Goal: Information Seeking & Learning: Understand process/instructions

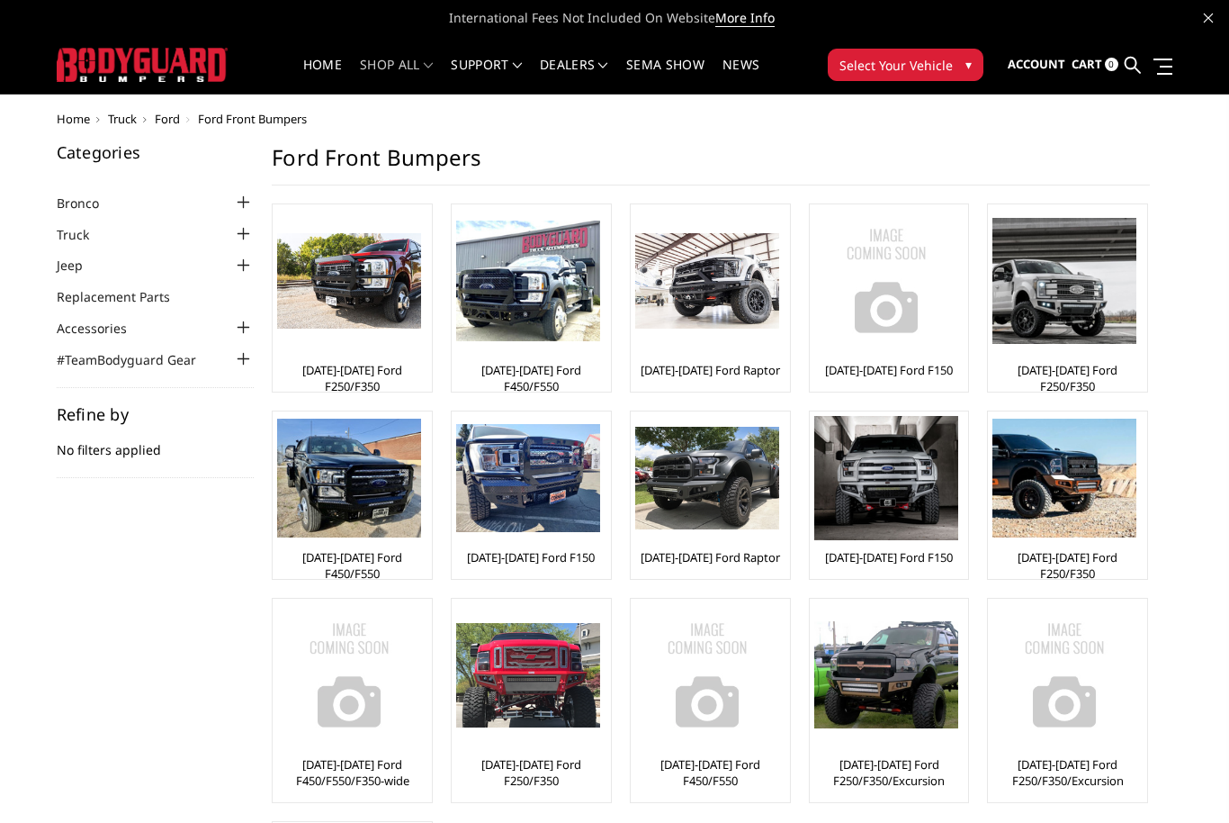
click at [1091, 343] on img at bounding box center [1065, 280] width 144 height 125
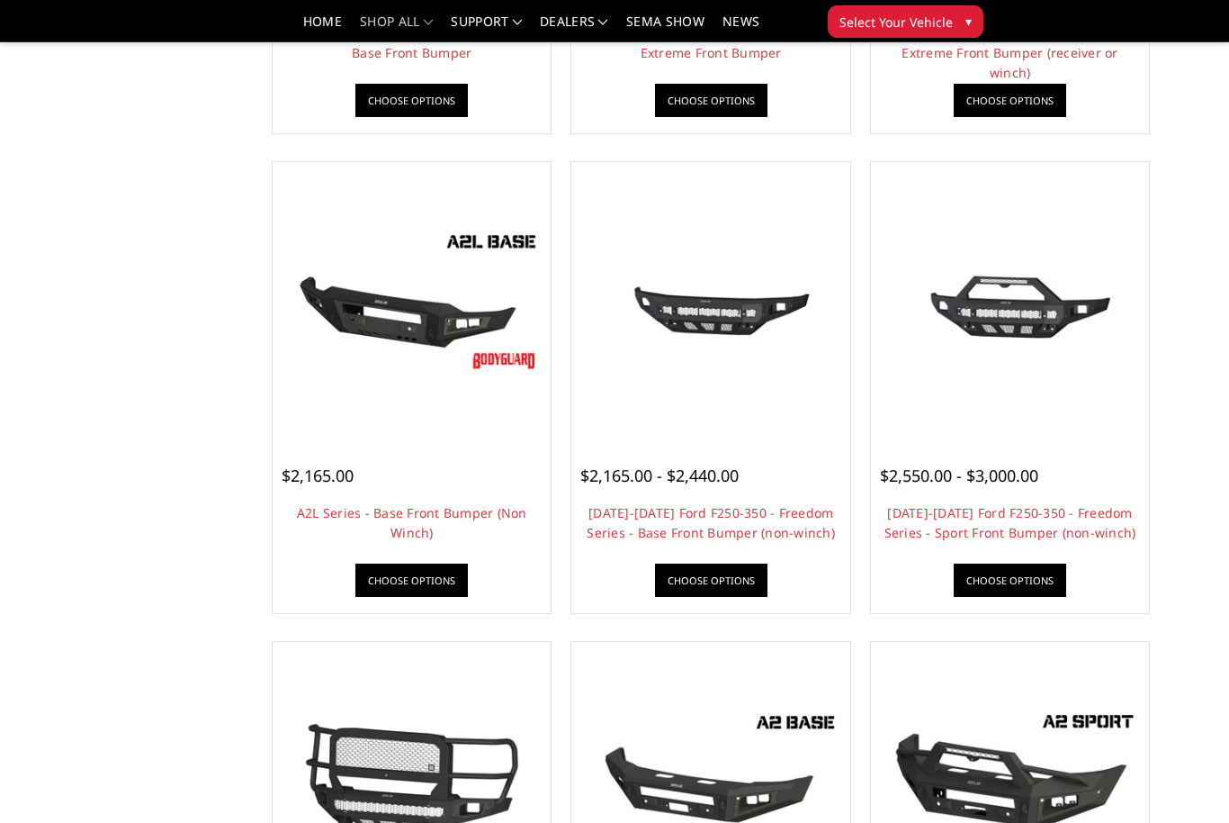
scroll to position [541, 0]
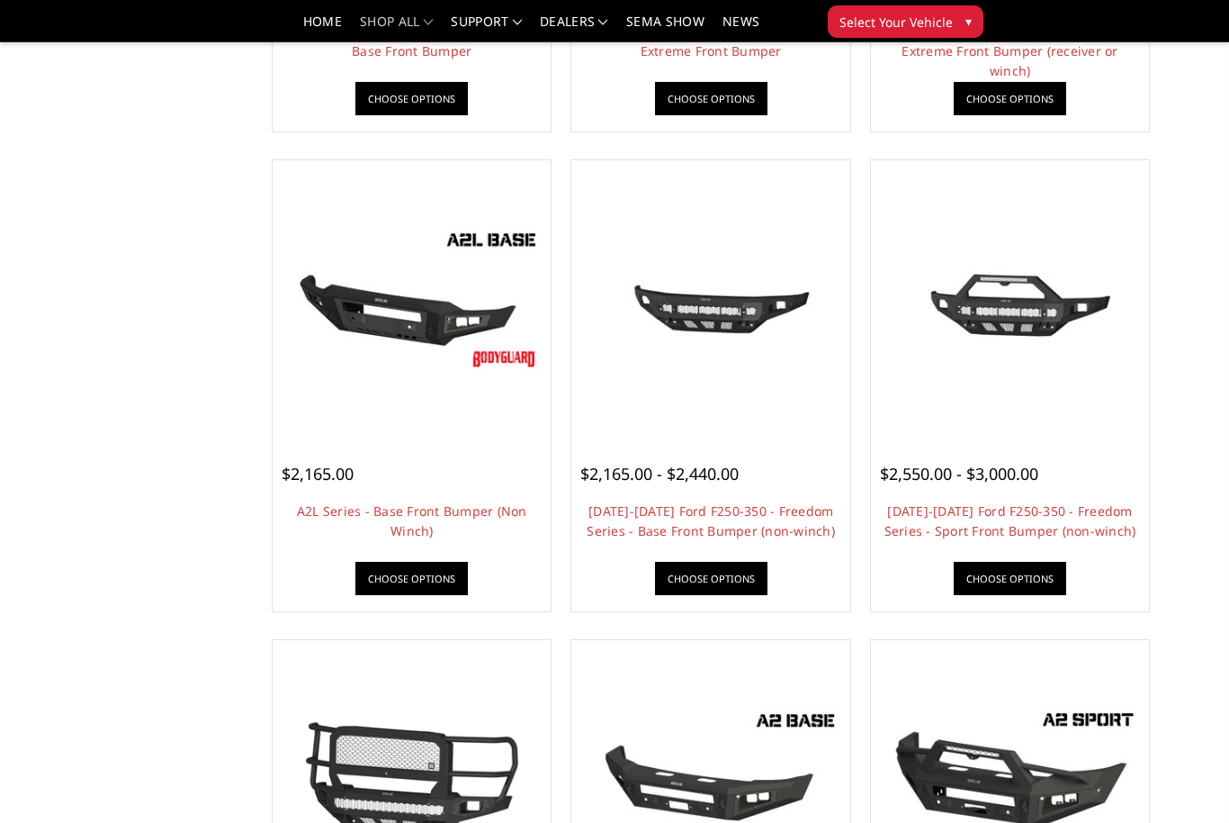
click at [761, 520] on link "[DATE]-[DATE] Ford F250-350 - Freedom Series - Base Front Bumper (non-winch)" at bounding box center [711, 520] width 248 height 37
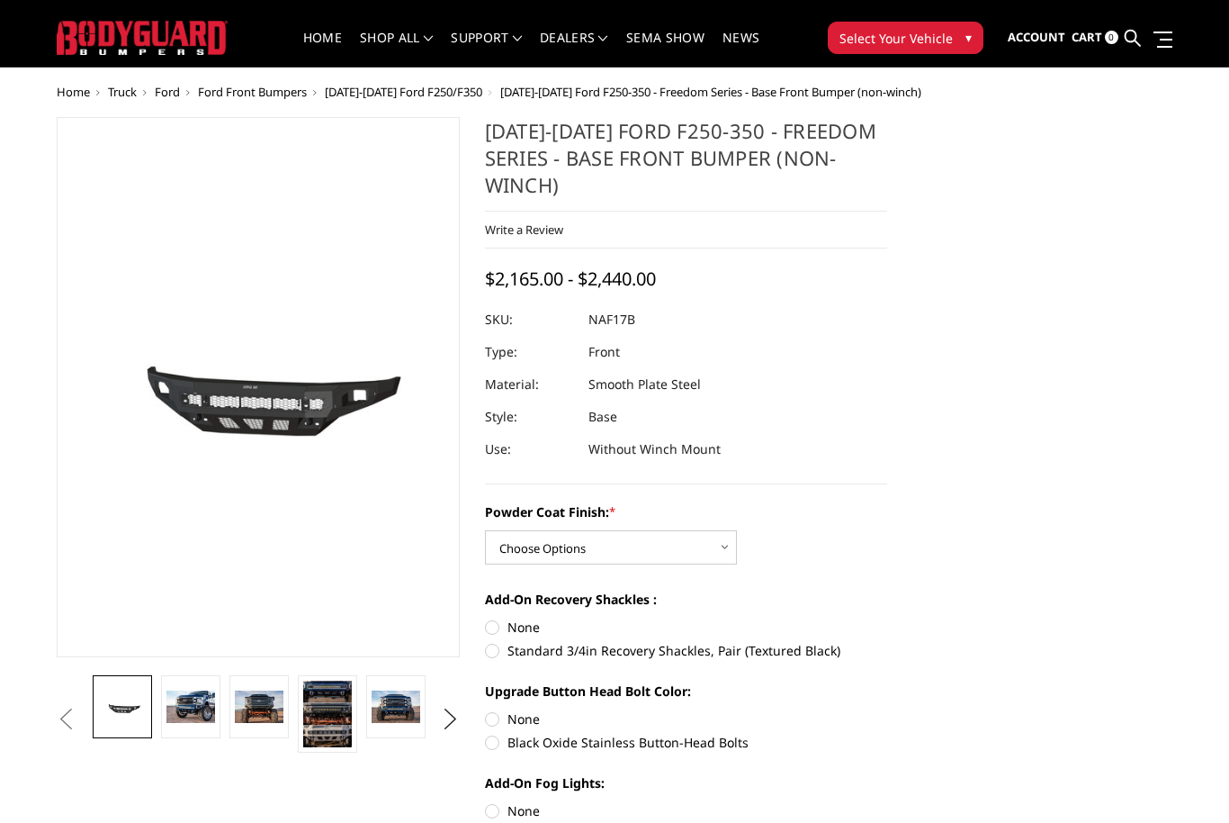
scroll to position [25, 0]
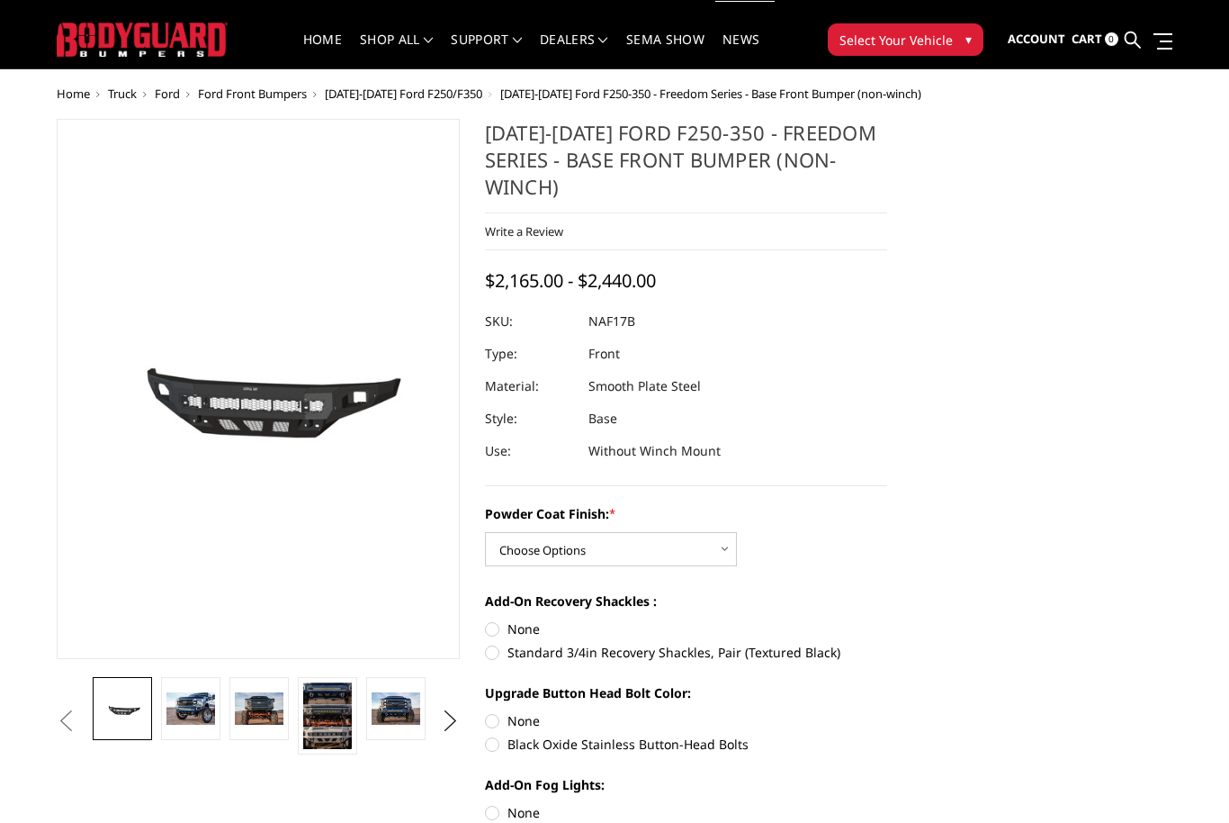
click at [218, 699] on link at bounding box center [190, 708] width 59 height 63
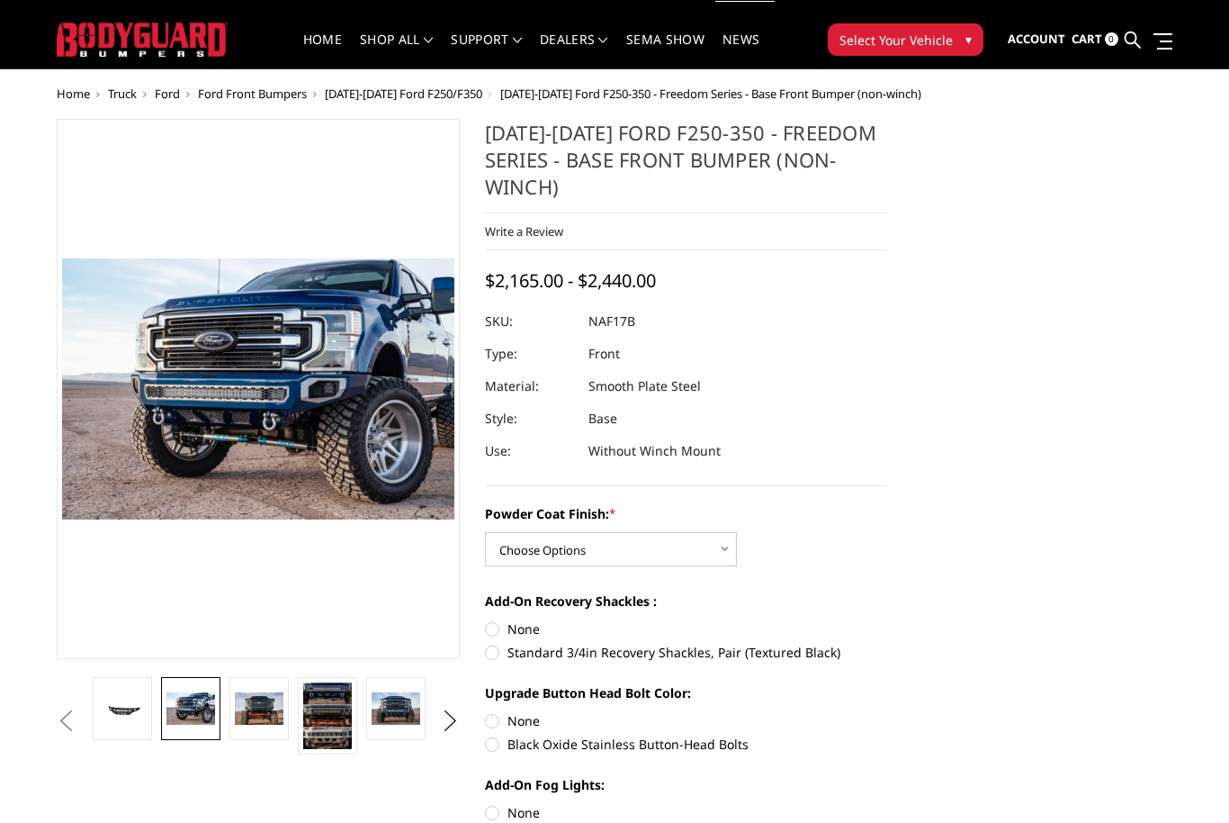
click at [253, 692] on img at bounding box center [259, 708] width 49 height 32
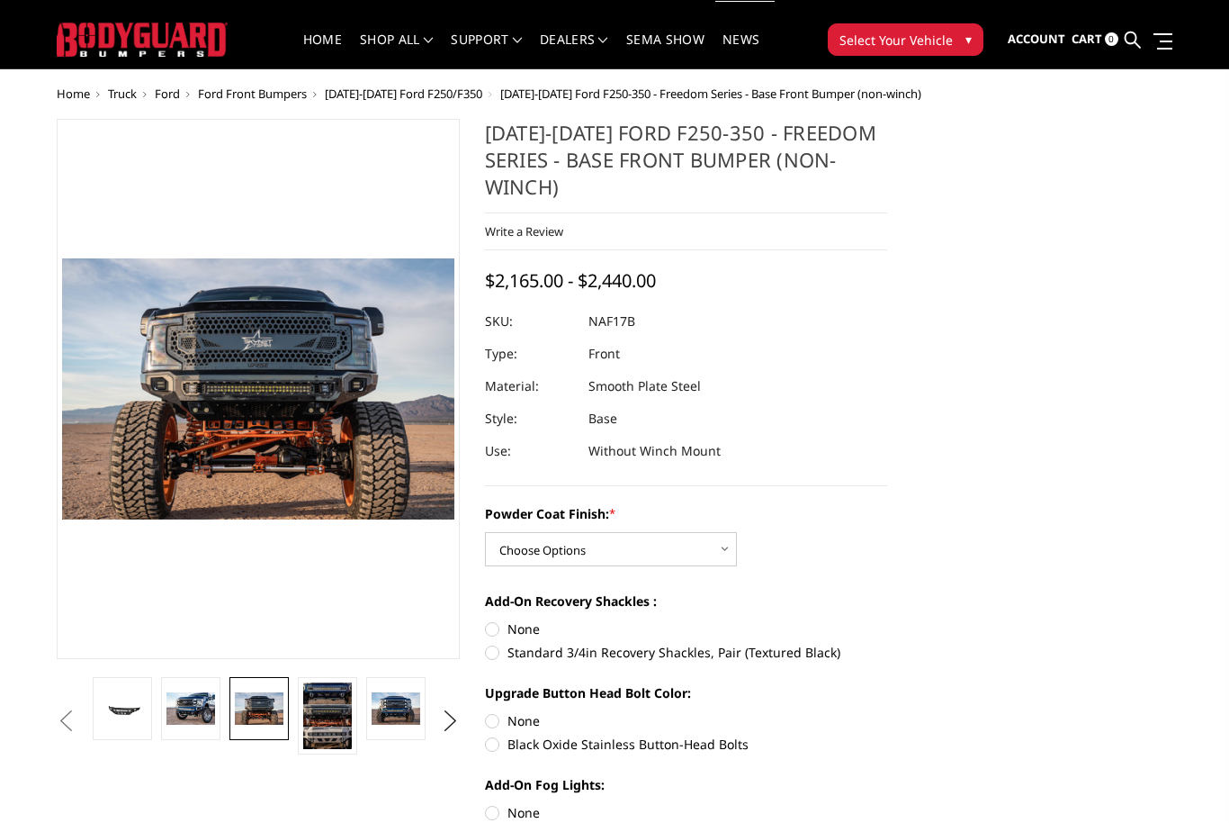
click at [328, 706] on img at bounding box center [327, 715] width 49 height 67
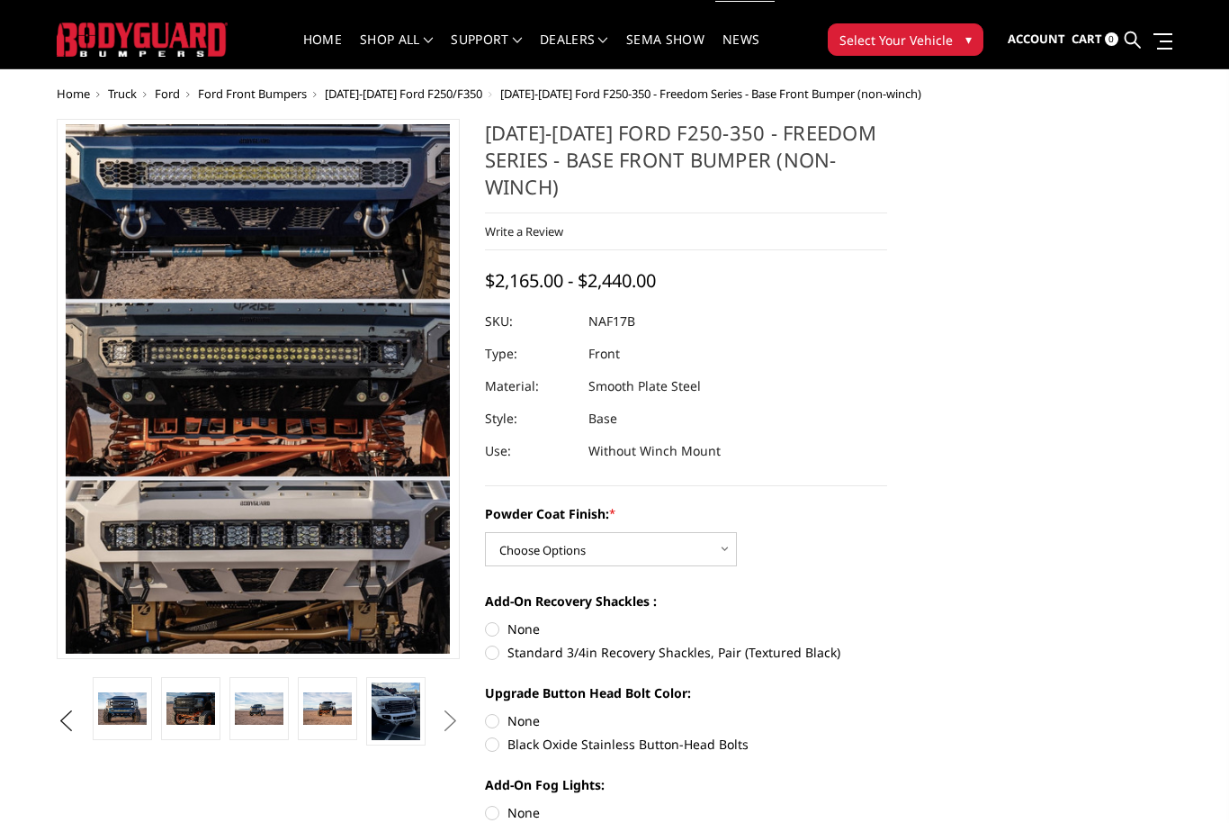
click at [384, 718] on img at bounding box center [396, 711] width 49 height 58
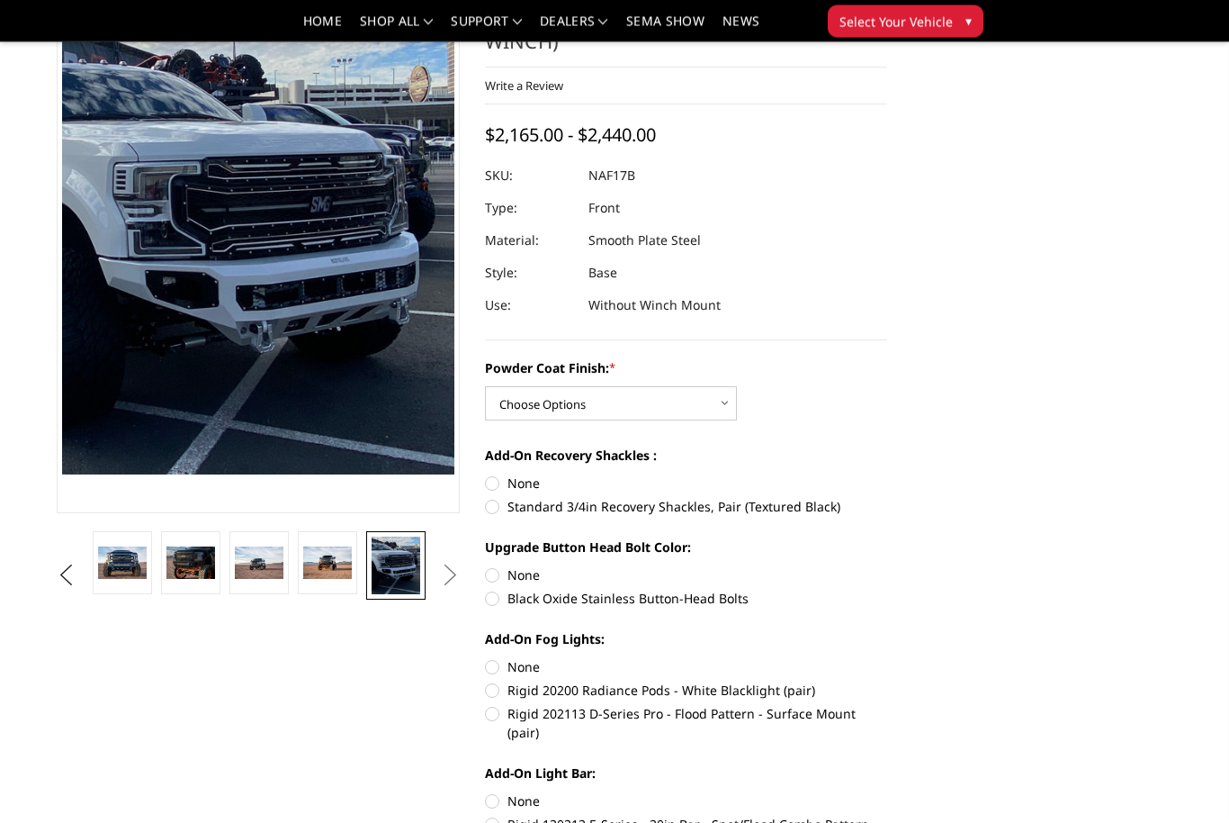
scroll to position [0, 0]
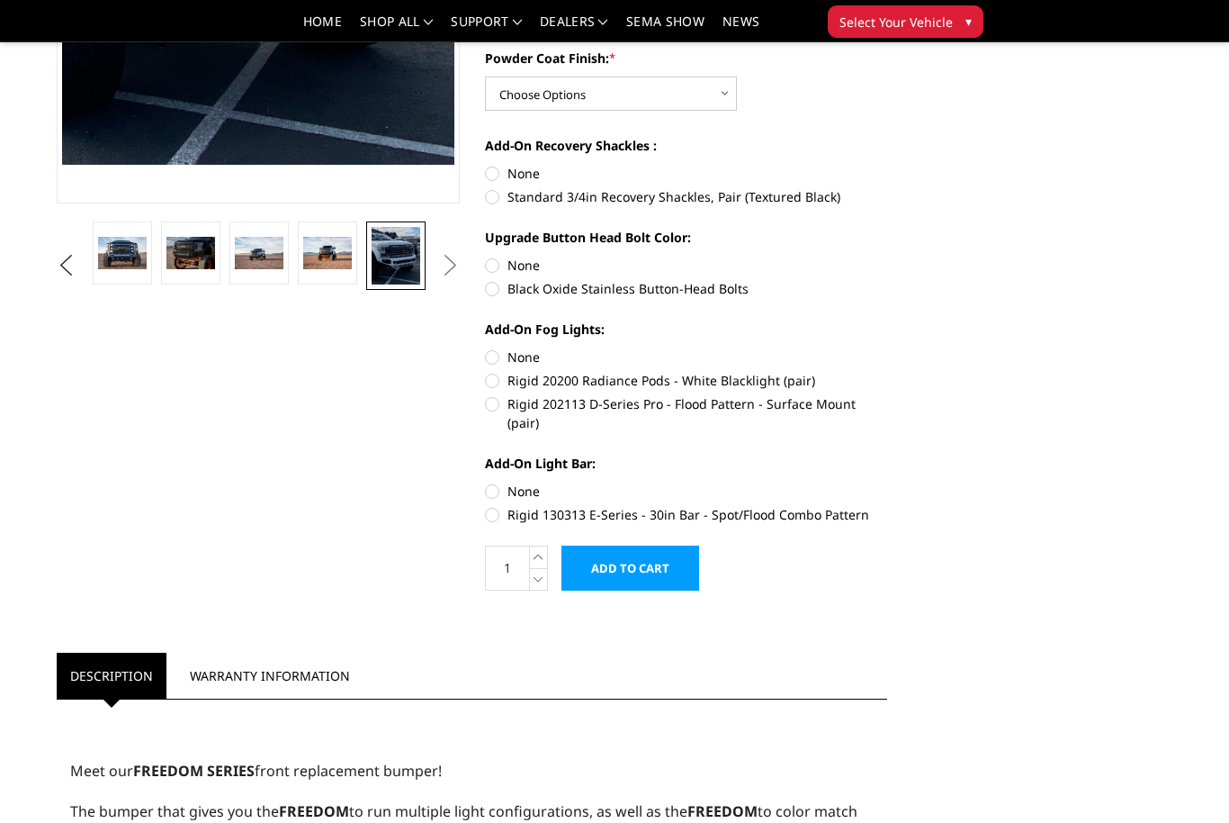
click at [203, 653] on link "Warranty Information" at bounding box center [269, 676] width 187 height 46
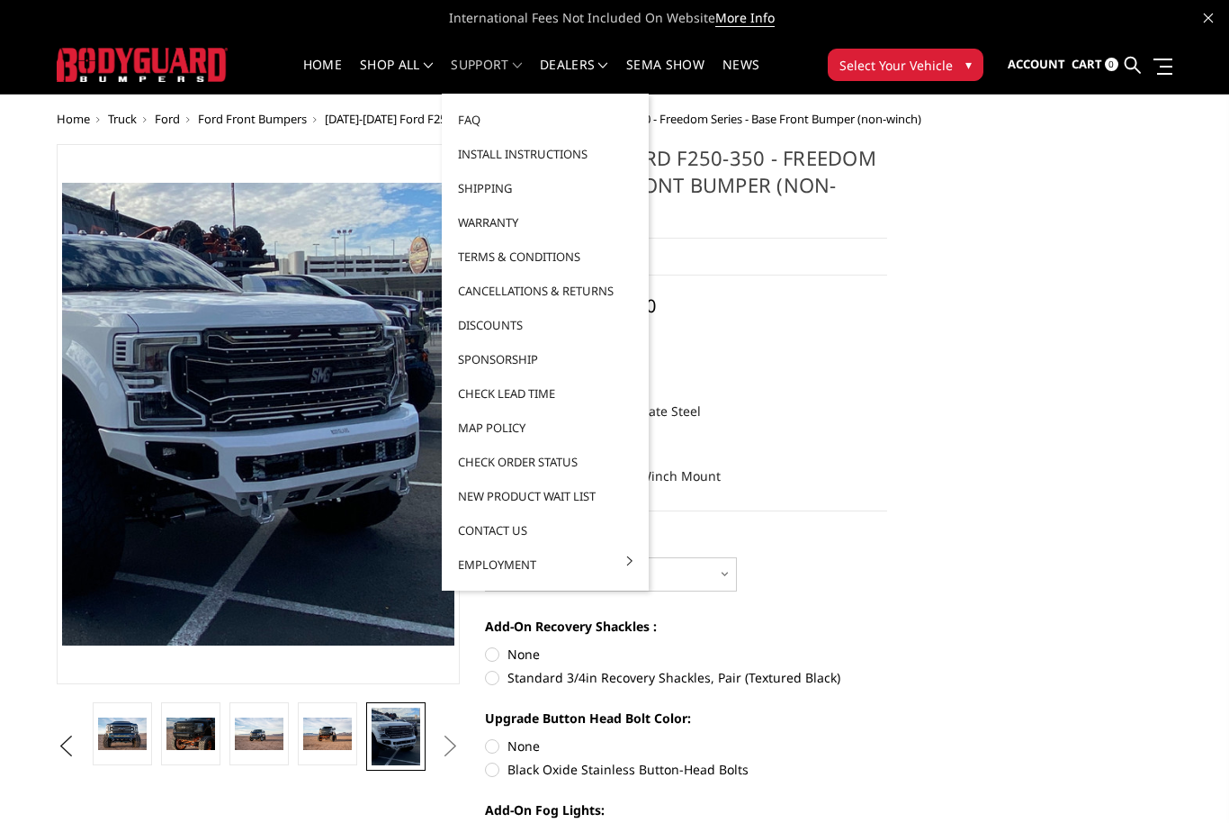
click at [557, 146] on link "Install Instructions" at bounding box center [545, 154] width 193 height 34
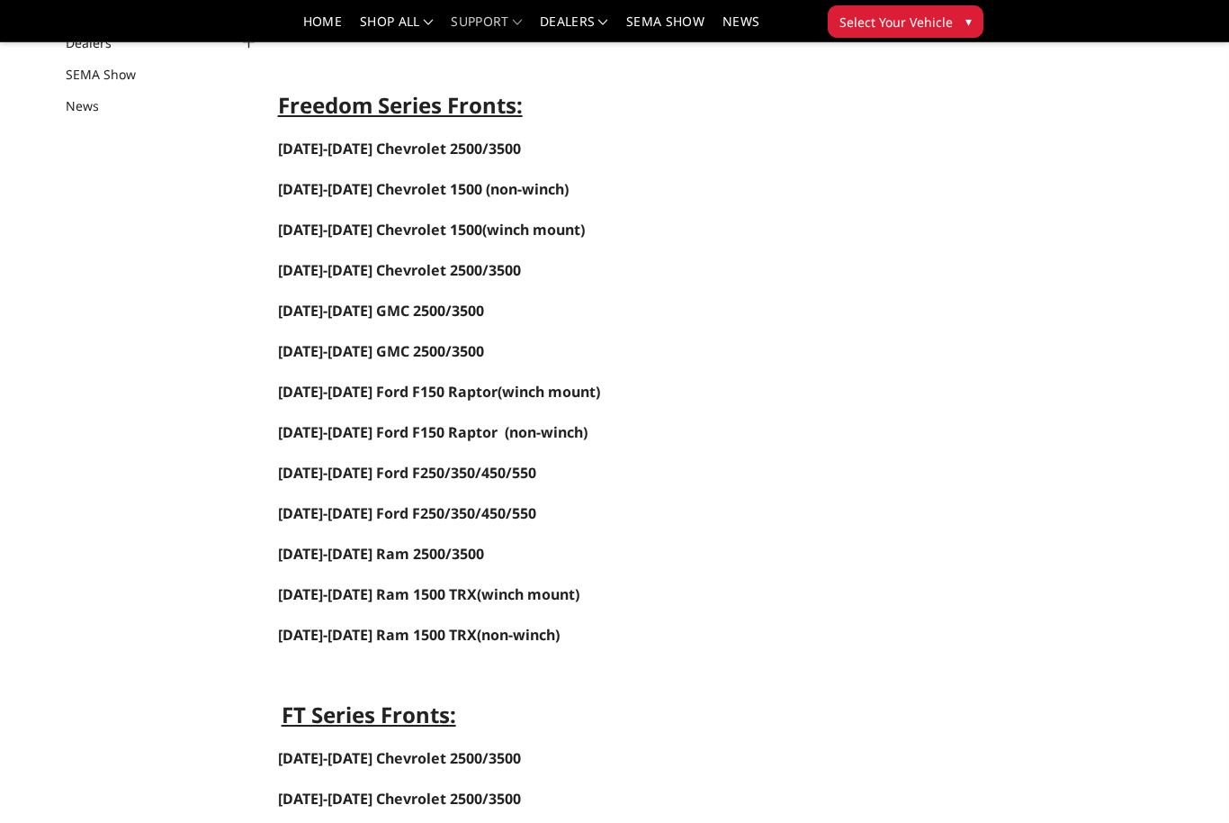
scroll to position [214, 0]
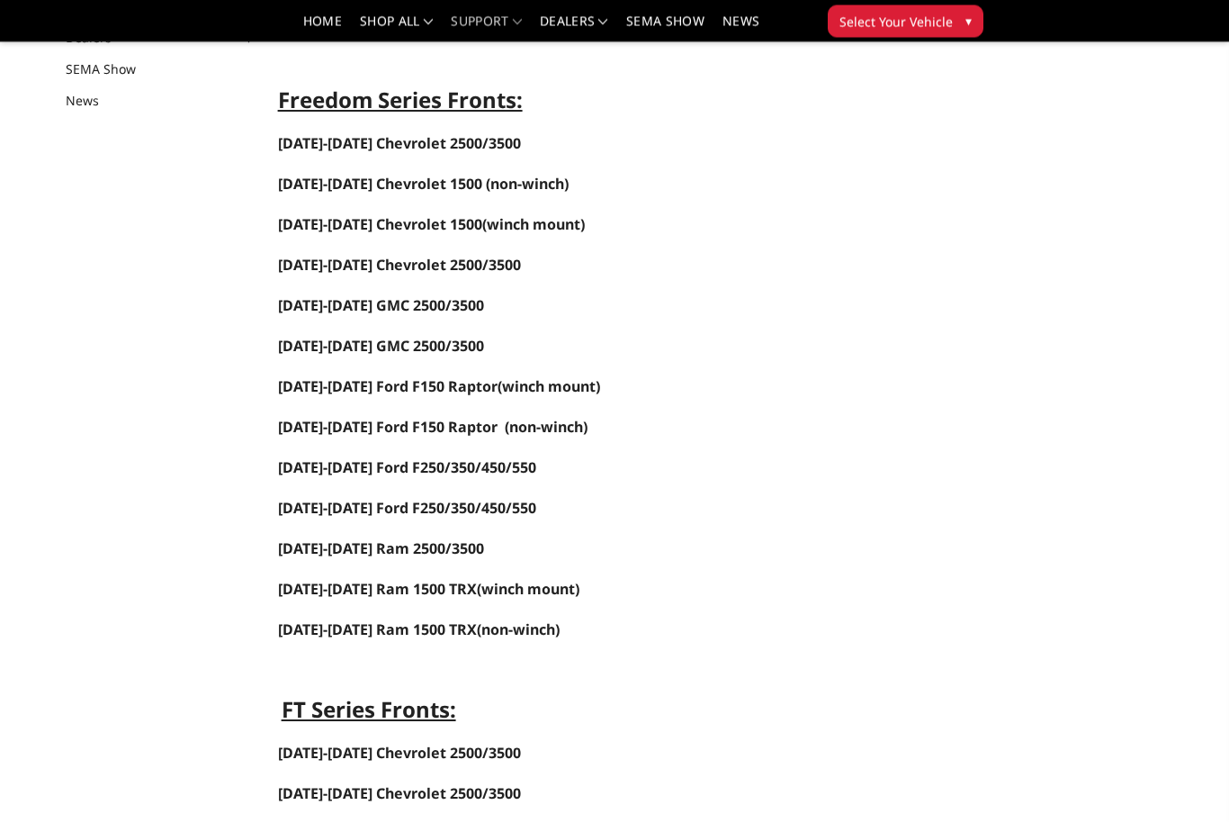
click at [505, 503] on span "2017-2022 Ford F250/350/450/550" at bounding box center [407, 509] width 258 height 20
